Goal: Task Accomplishment & Management: Manage account settings

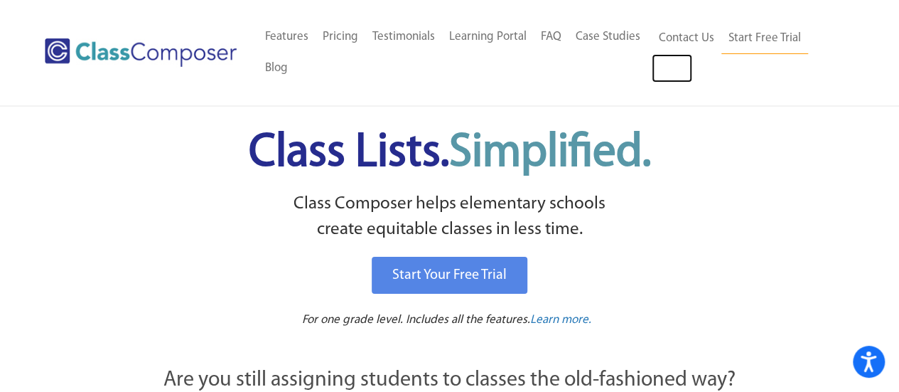
click at [675, 66] on link "Log In" at bounding box center [672, 68] width 41 height 28
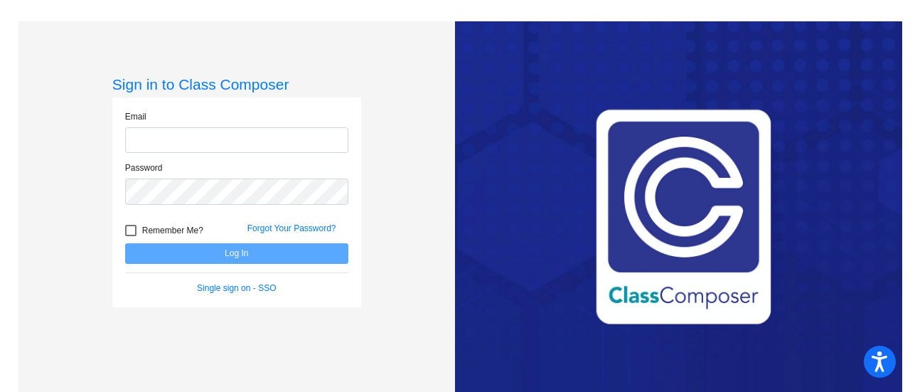
click at [278, 134] on input "email" at bounding box center [236, 140] width 223 height 26
type input "[EMAIL_ADDRESS][DOMAIN_NAME]"
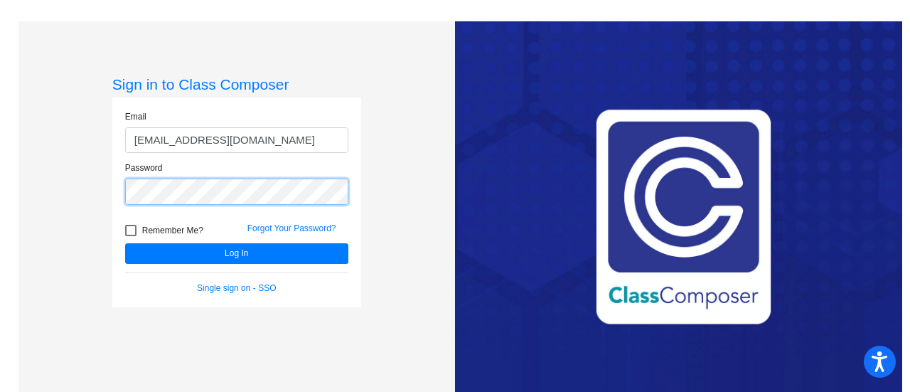
click at [125, 243] on button "Log In" at bounding box center [236, 253] width 223 height 21
click at [0, 200] on mat-sidenav-content "Sign in to Class Composer Email [EMAIL_ADDRESS][DOMAIN_NAME] Password Remember …" at bounding box center [455, 196] width 910 height 392
click at [125, 243] on button "Log In" at bounding box center [236, 253] width 223 height 21
click at [240, 293] on div "Single sign on - SSO" at bounding box center [236, 287] width 245 height 13
click at [242, 283] on link "Single sign on - SSO" at bounding box center [236, 288] width 79 height 10
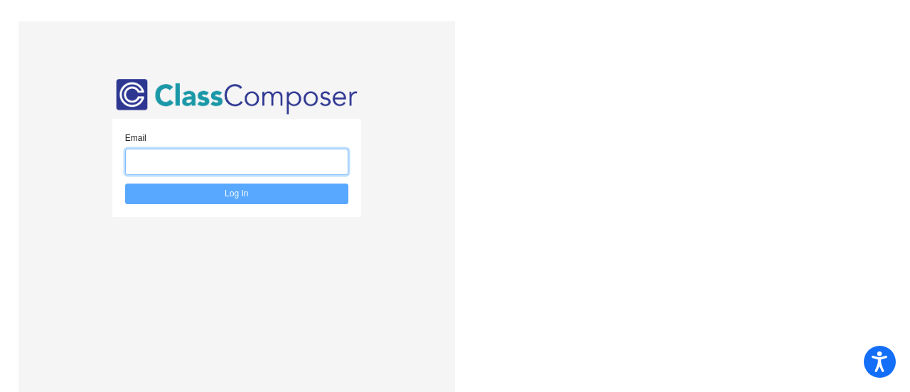
click at [217, 157] on input "email" at bounding box center [236, 162] width 223 height 26
type input "[EMAIL_ADDRESS][DOMAIN_NAME]"
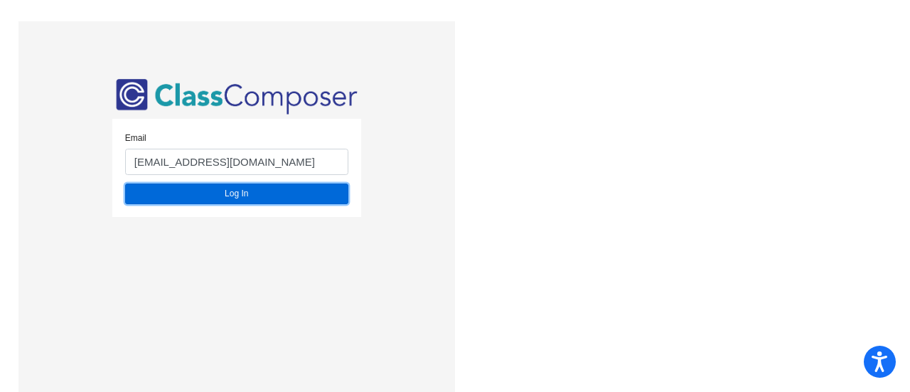
click at [240, 194] on button "Log In" at bounding box center [236, 193] width 223 height 21
